Goal: Task Accomplishment & Management: Manage account settings

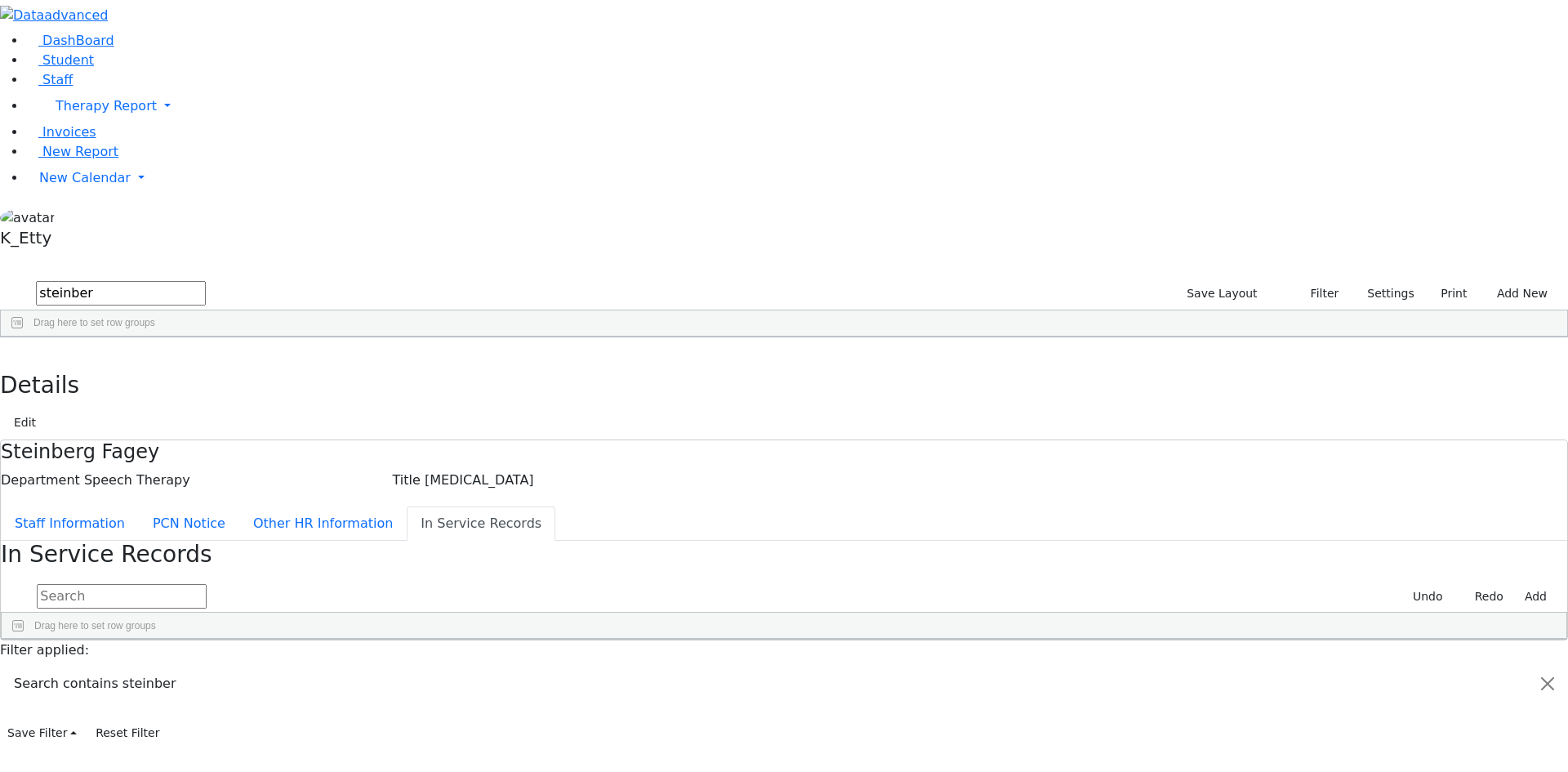
scroll to position [1062, 0]
click at [16, 349] on icon "button" at bounding box center [12, 354] width 9 height 10
drag, startPoint x: 283, startPoint y: 57, endPoint x: 66, endPoint y: 23, distance: 219.6
click at [75, 25] on div "DashBoard Student Staff Therapy Report Student Old Calendar Report K_Etty" at bounding box center [784, 373] width 1568 height 746
type input "b"
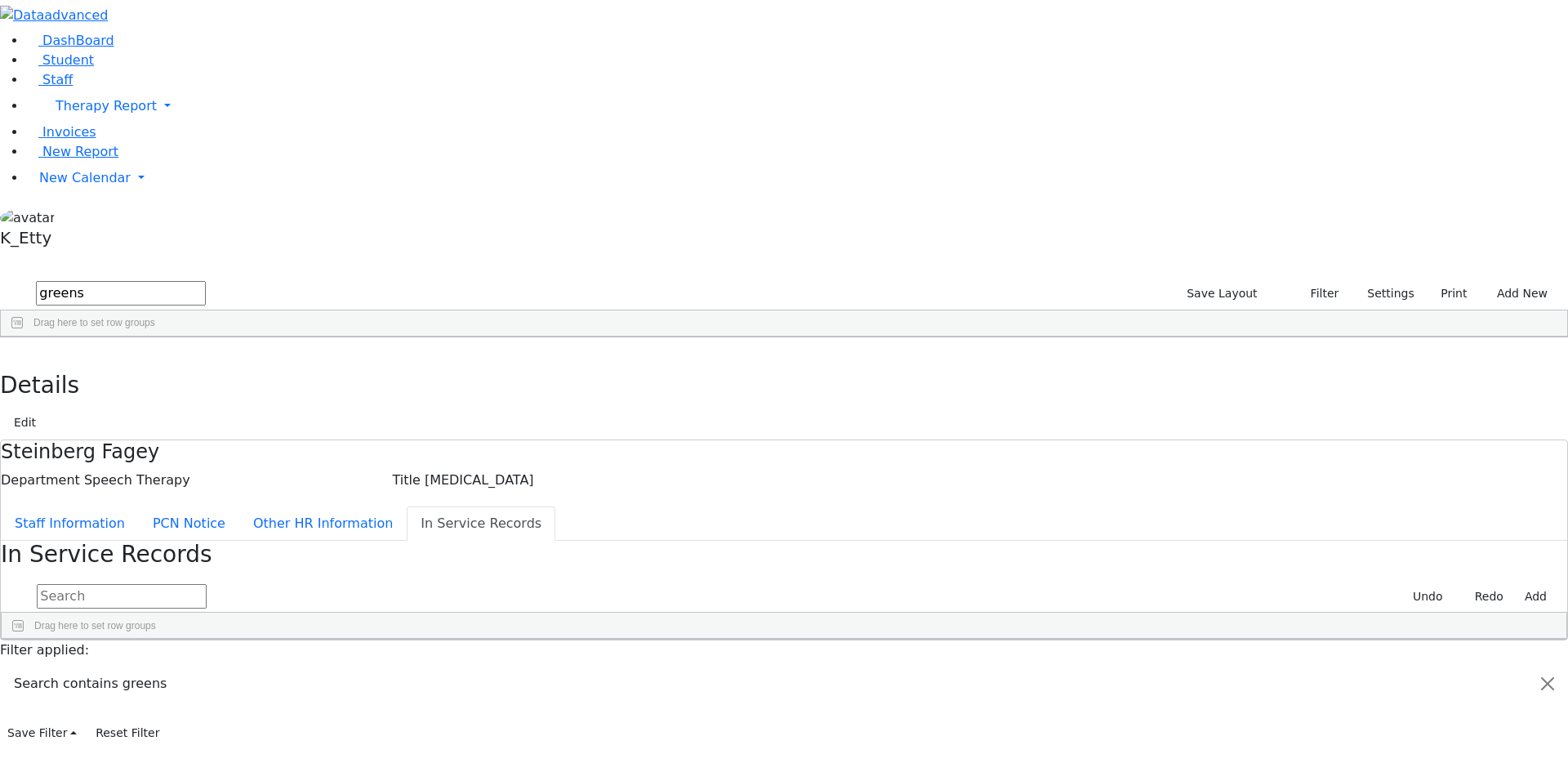
type input "greens"
drag, startPoint x: 1350, startPoint y: 71, endPoint x: 1384, endPoint y: 115, distance: 55.6
click at [1350, 281] on button "Settings" at bounding box center [1384, 294] width 75 height 25
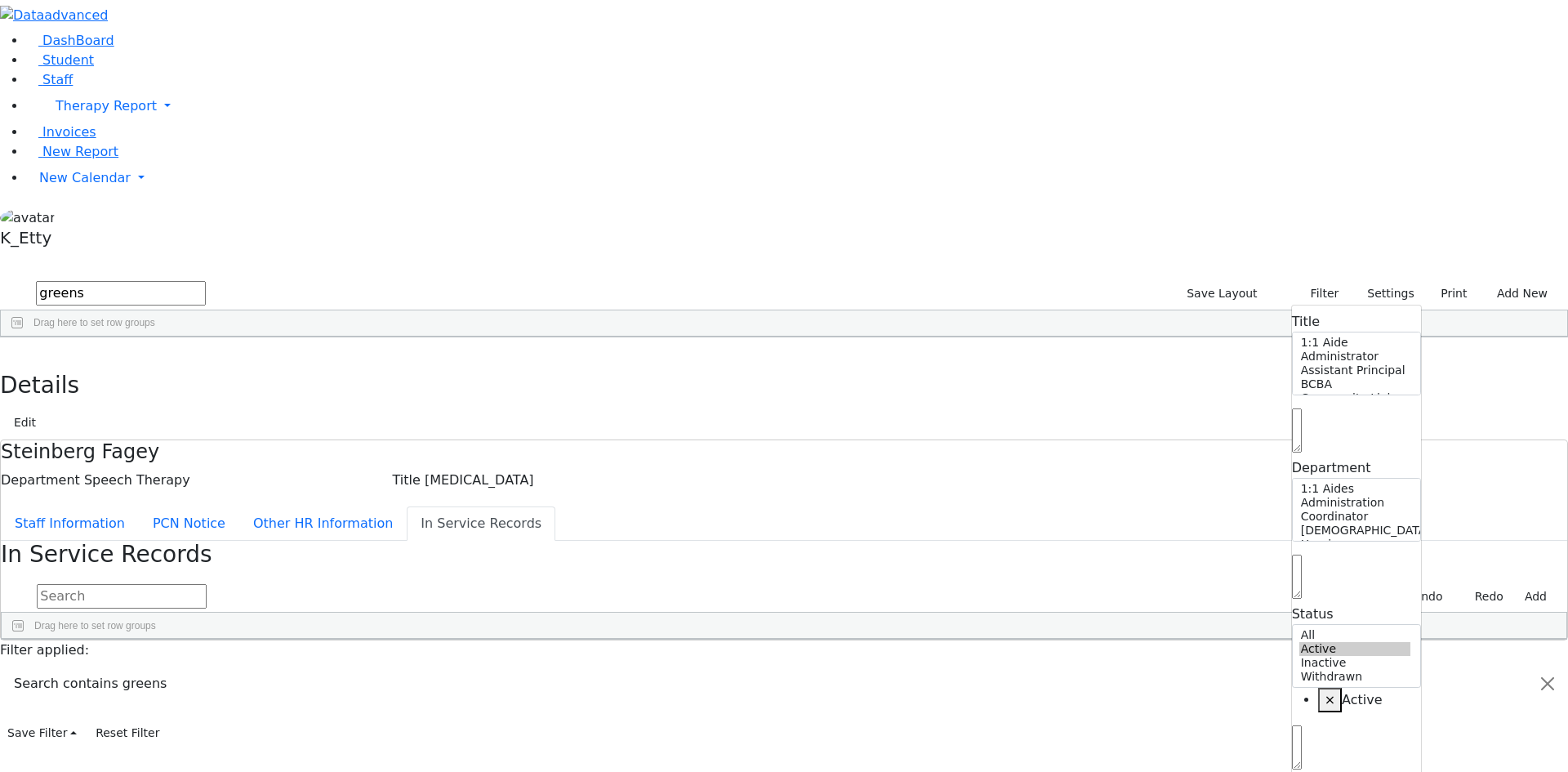
click at [1324, 692] on span "×" at bounding box center [1329, 700] width 11 height 15
select select "Default select example"
click at [206, 281] on input "text" at bounding box center [120, 293] width 170 height 24
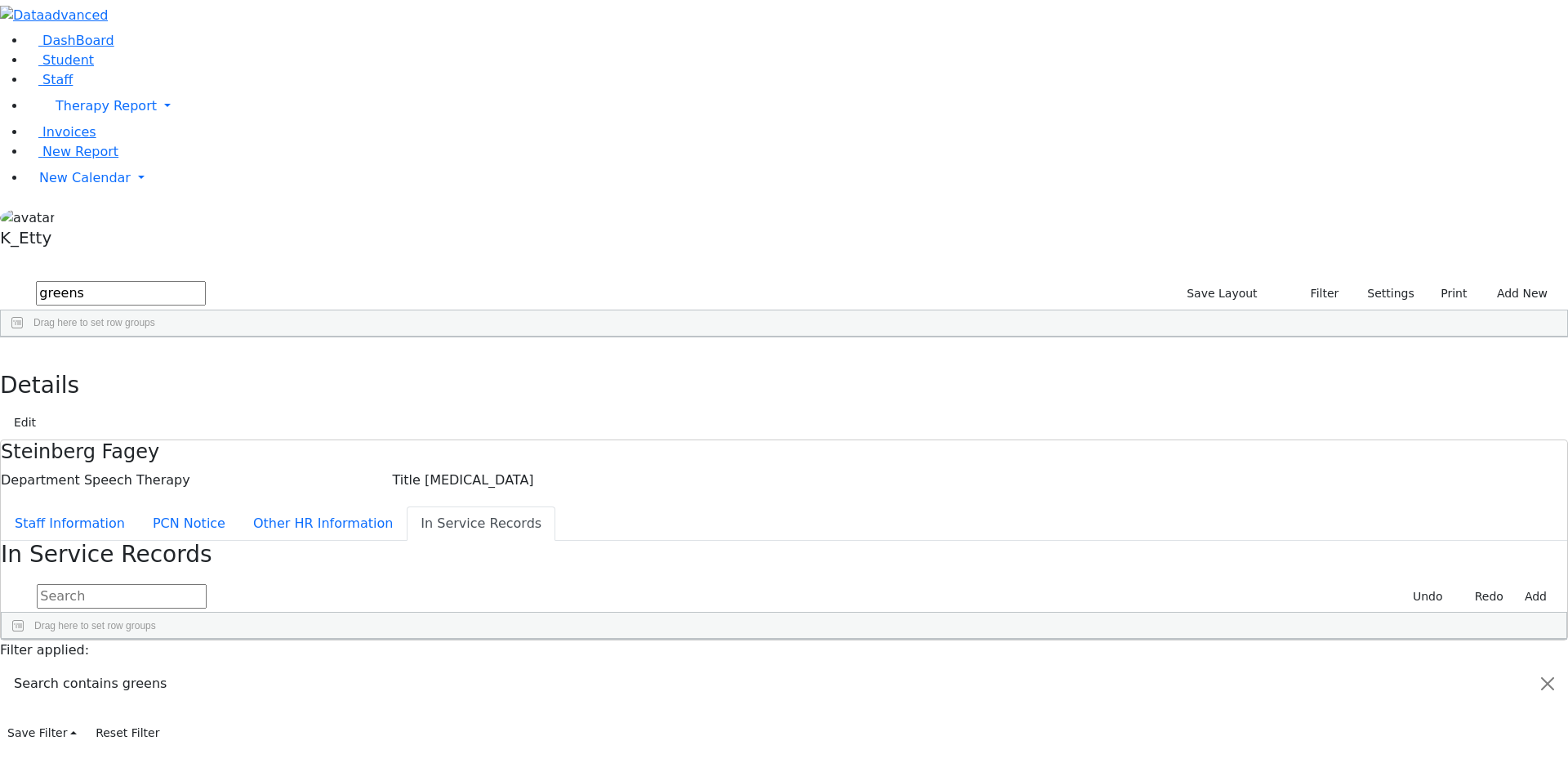
type input "greens"
click at [671, 386] on div "---" at bounding box center [623, 398] width 96 height 23
drag, startPoint x: 380, startPoint y: 191, endPoint x: 492, endPoint y: 277, distance: 141.2
click at [139, 506] on button "Staff Information" at bounding box center [69, 524] width 138 height 35
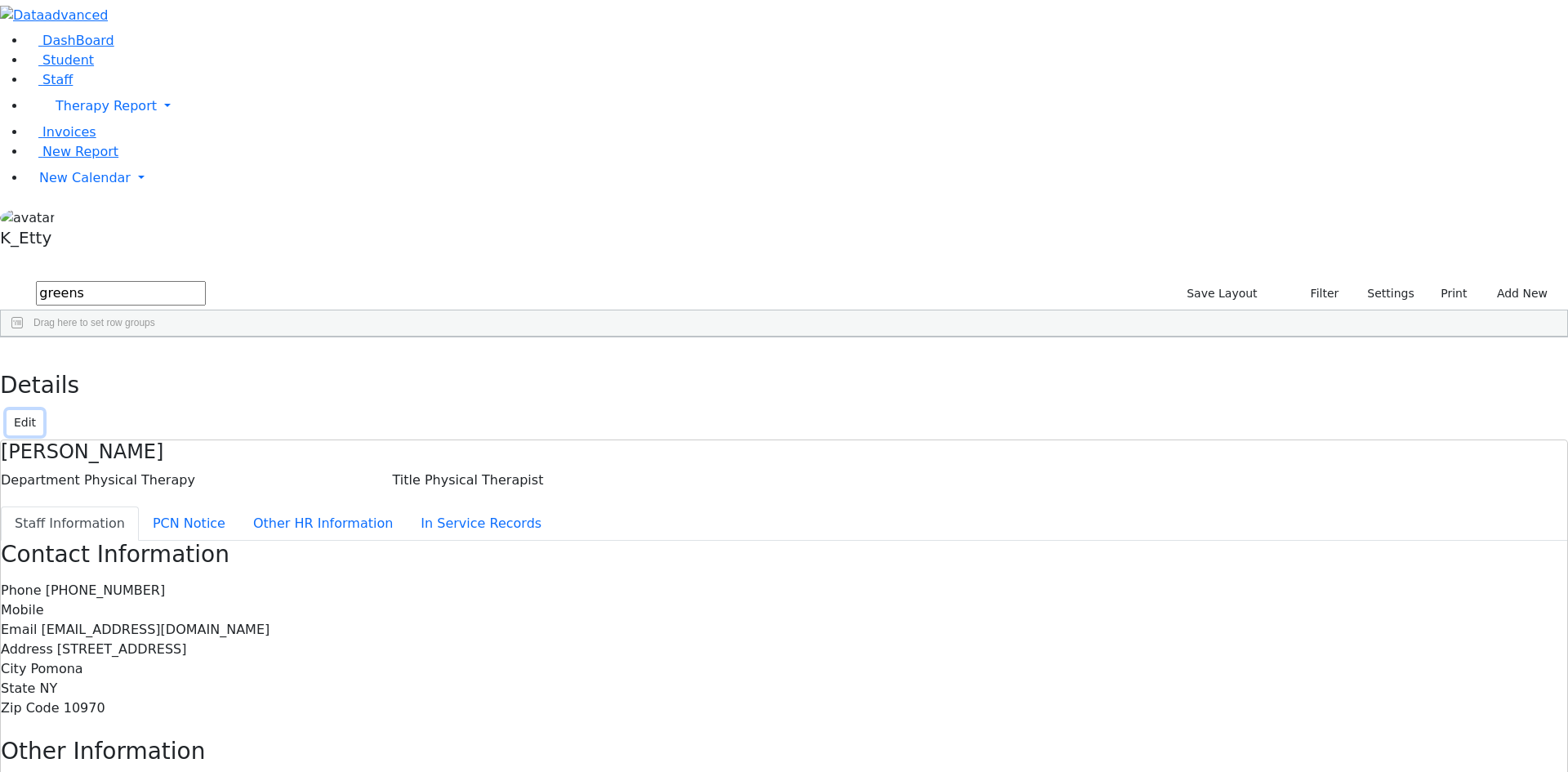
click at [43, 410] on button "Edit" at bounding box center [25, 423] width 37 height 25
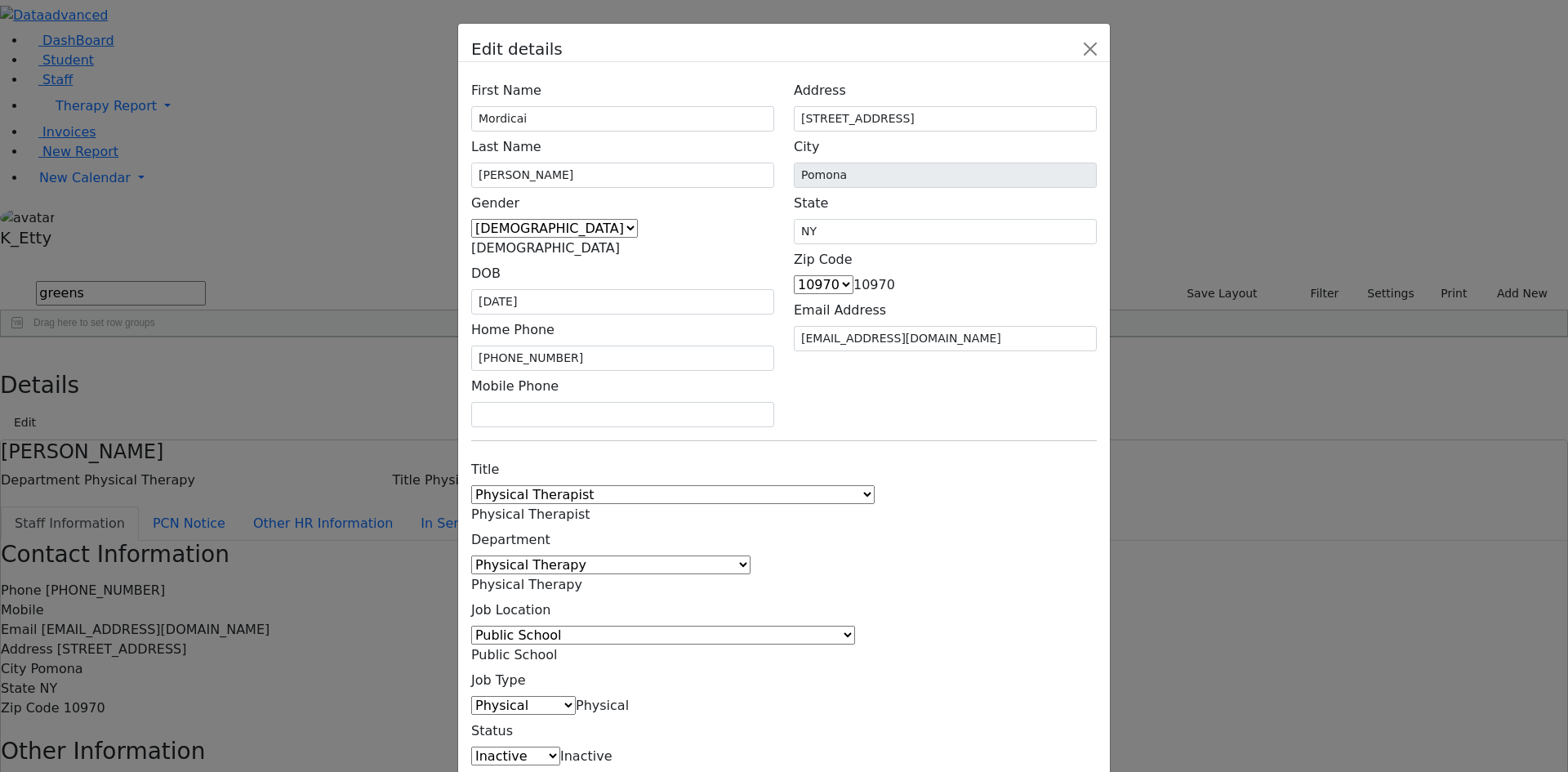
click at [612, 748] on span "Inactive" at bounding box center [586, 756] width 52 height 15
drag, startPoint x: 607, startPoint y: 563, endPoint x: 755, endPoint y: 563, distance: 148.0
select select "Active"
drag, startPoint x: 1119, startPoint y: 602, endPoint x: 828, endPoint y: 488, distance: 312.5
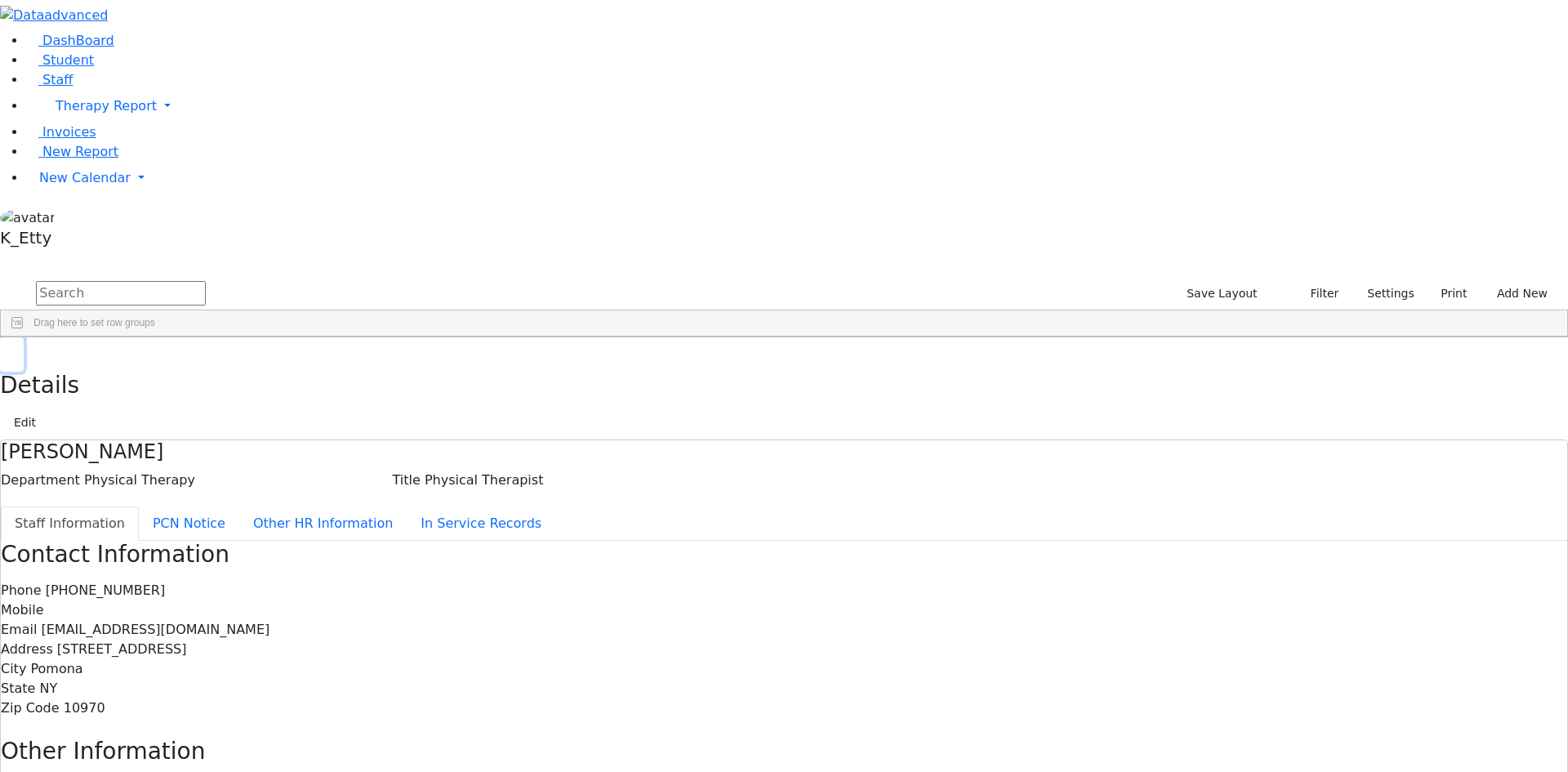
click at [24, 337] on button "button" at bounding box center [12, 354] width 24 height 35
drag, startPoint x: 510, startPoint y: 70, endPoint x: 801, endPoint y: 66, distance: 291.0
click at [206, 281] on input "text" at bounding box center [120, 293] width 170 height 24
